Goal: Task Accomplishment & Management: Manage account settings

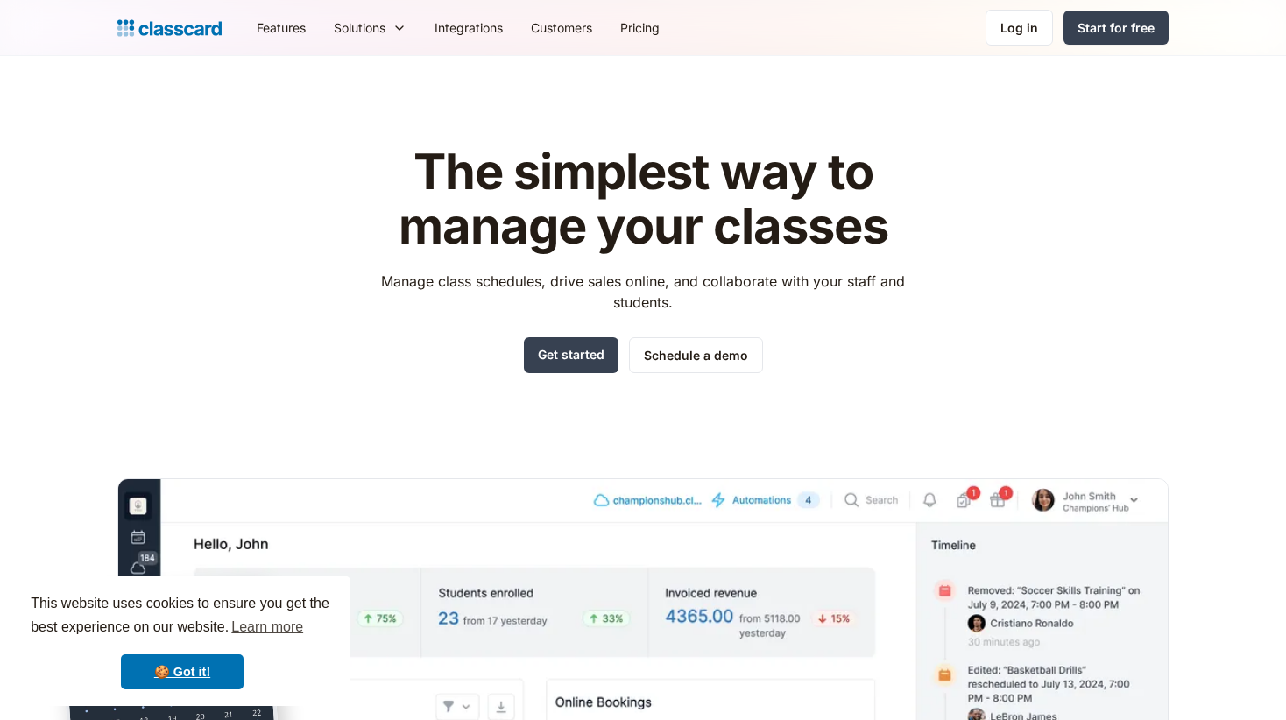
click at [1023, 31] on div "Log in" at bounding box center [1020, 27] width 38 height 18
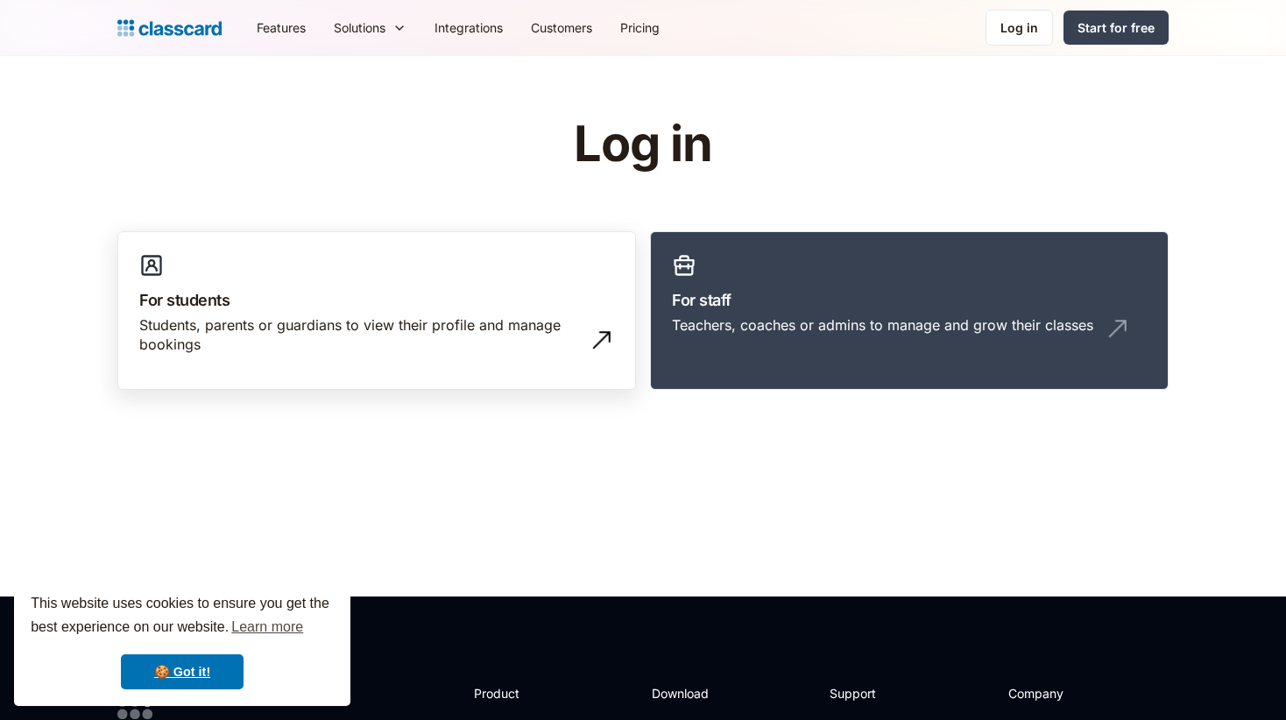
click at [508, 296] on h3 "For students" at bounding box center [376, 300] width 475 height 24
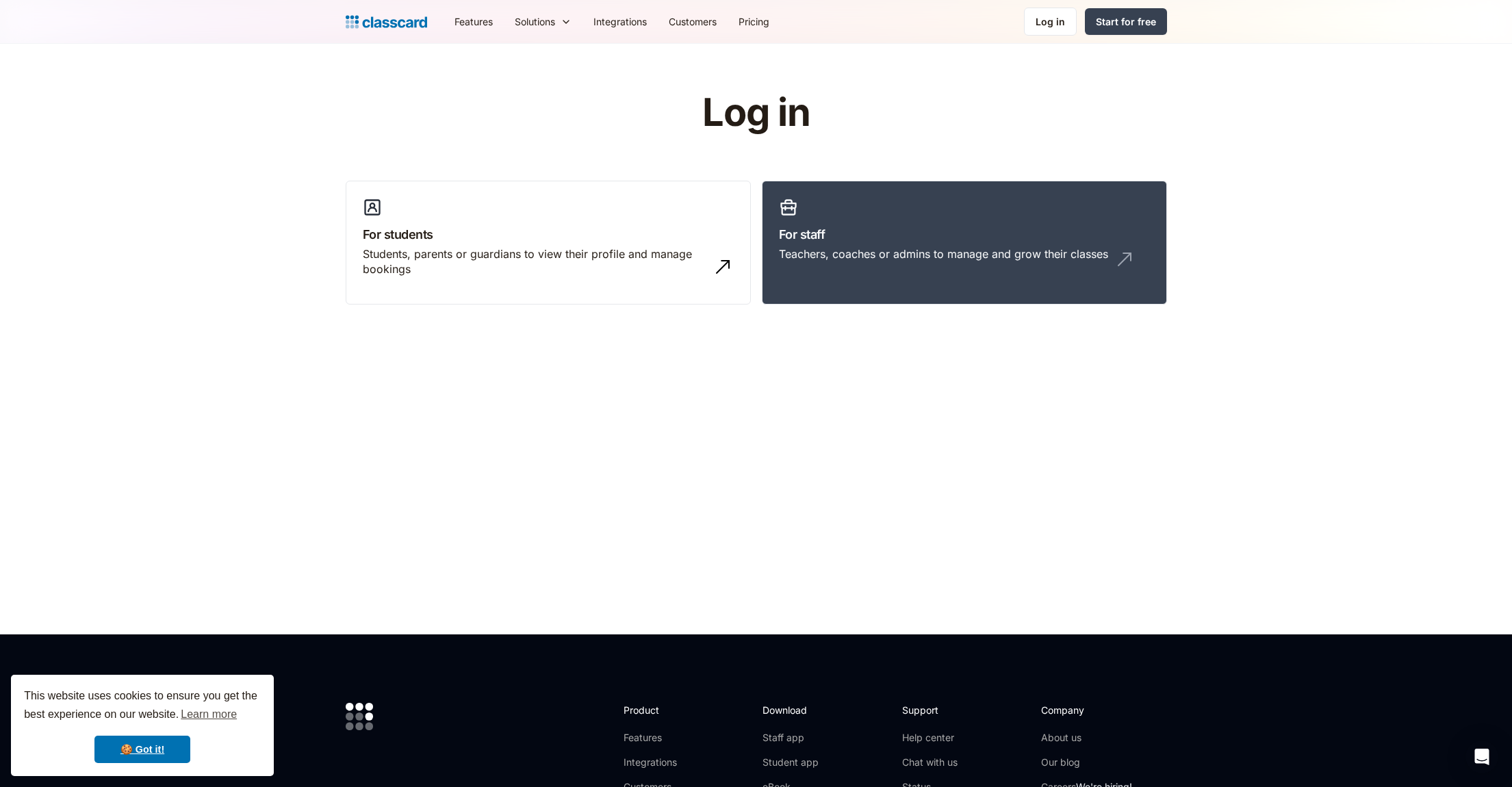
click at [434, 10] on div "Features Resources Blog The latest industry news, updates and info. Customer st…" at bounding box center [757, 21] width 822 height 30
click at [405, 11] on div "Features Resources Blog The latest industry news, updates and info. Customer st…" at bounding box center [757, 21] width 822 height 30
click at [402, 20] on img at bounding box center [387, 22] width 81 height 20
